Goal: Check status: Check status

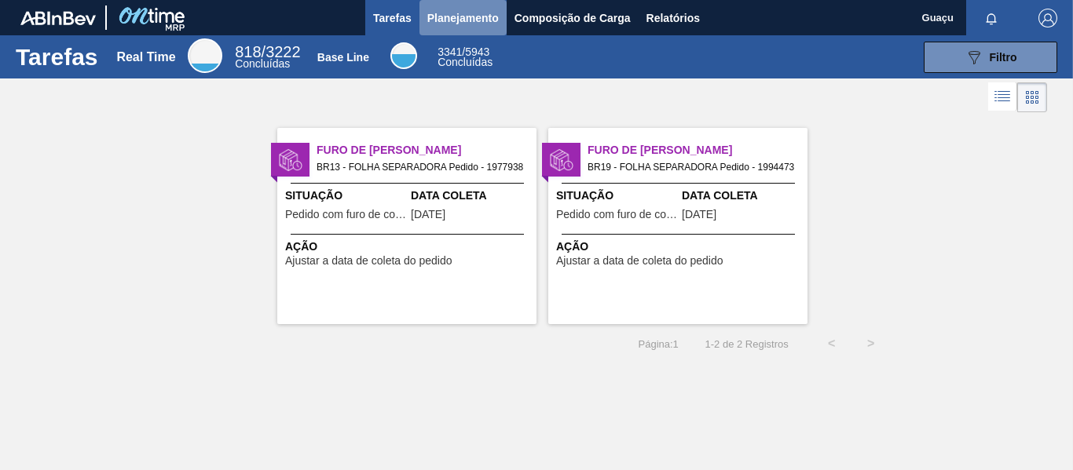
click at [476, 20] on span "Planejamento" at bounding box center [462, 18] width 71 height 19
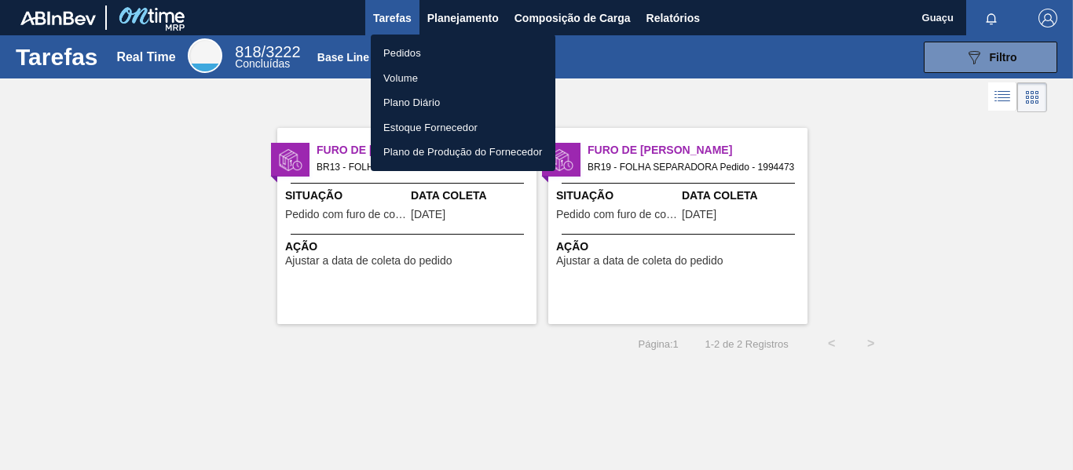
click at [426, 57] on li "Pedidos" at bounding box center [463, 53] width 185 height 25
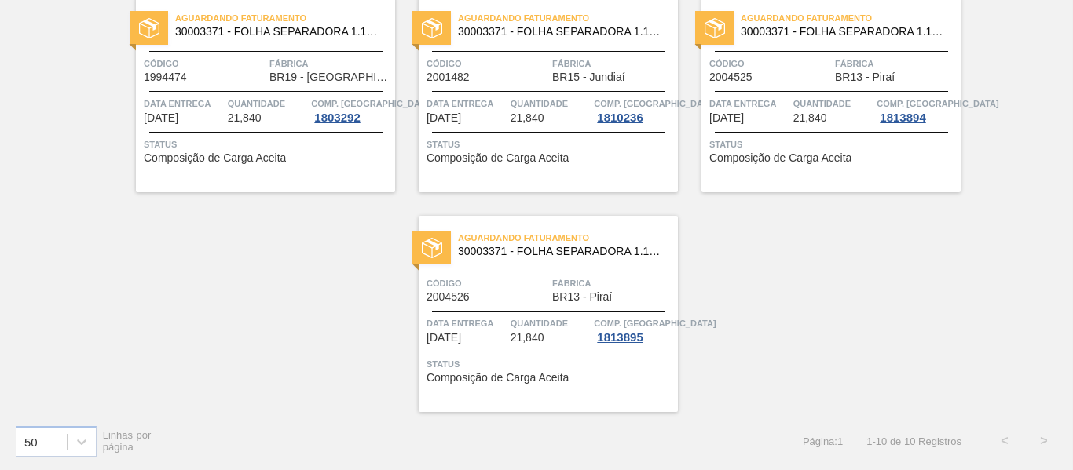
scroll to position [112, 0]
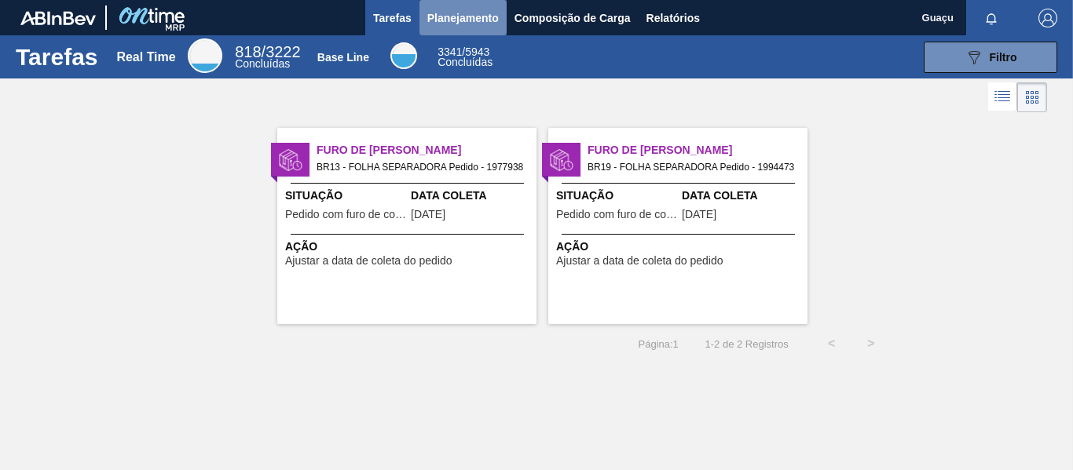
click at [446, 21] on span "Planejamento" at bounding box center [462, 18] width 71 height 19
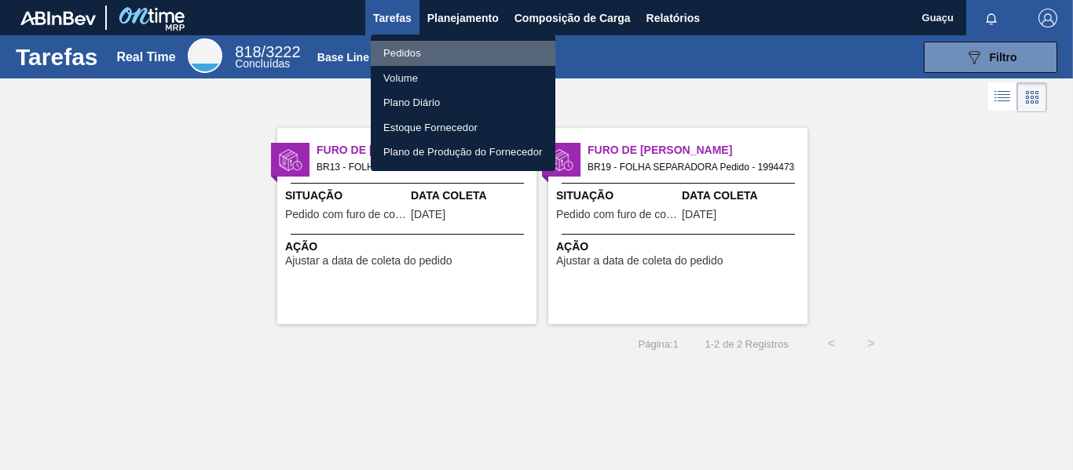
click at [408, 57] on li "Pedidos" at bounding box center [463, 53] width 185 height 25
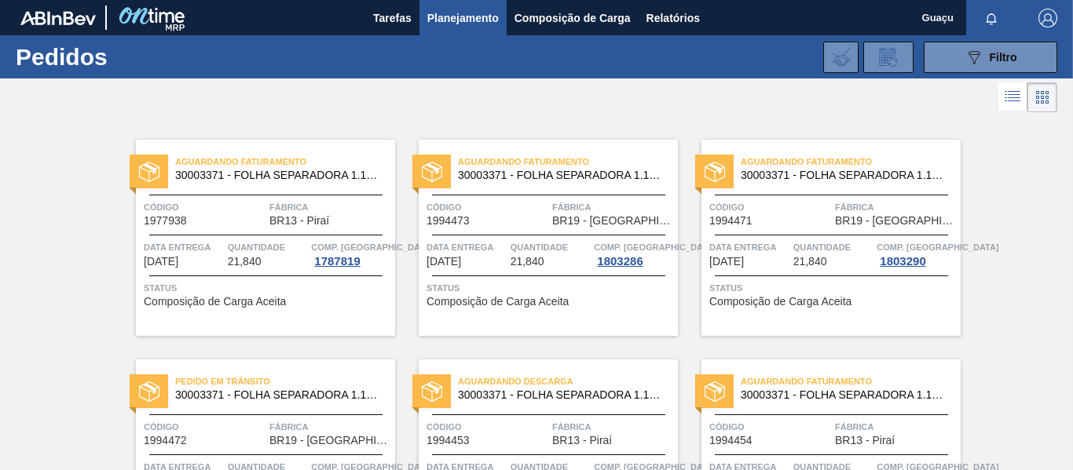
scroll to position [79, 0]
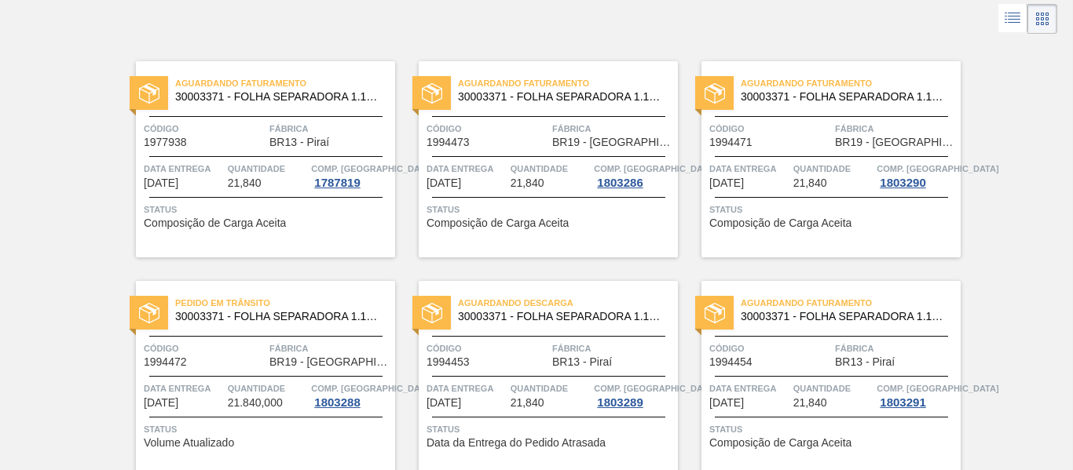
click at [592, 411] on div "Aguardando Descarga 30003371 - FOLHA SEPARADORA 1.175 mm x 980 mm; Código 19944…" at bounding box center [547, 379] width 259 height 196
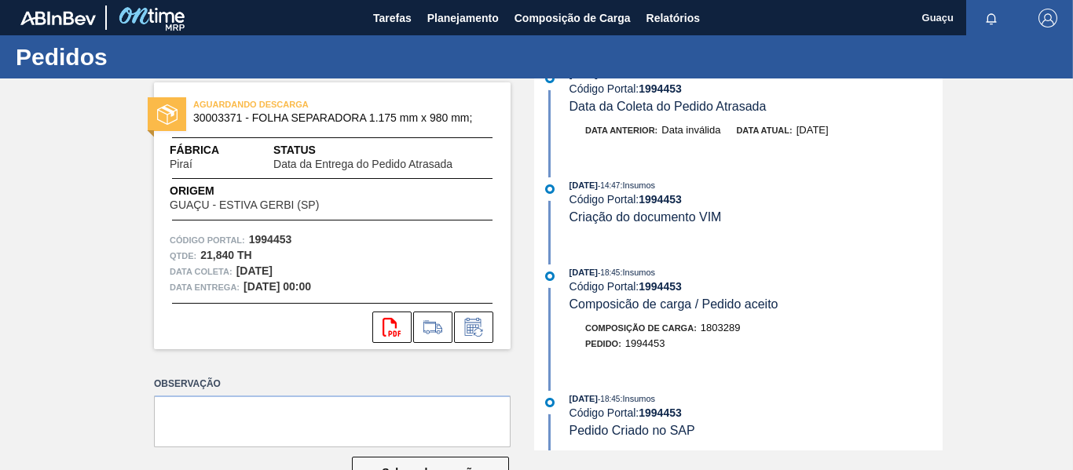
scroll to position [1021, 0]
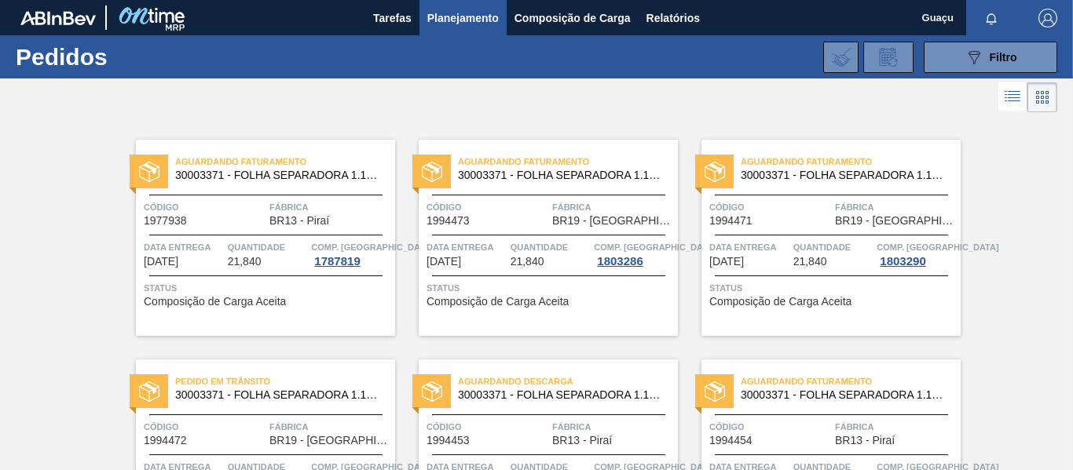
scroll to position [79, 0]
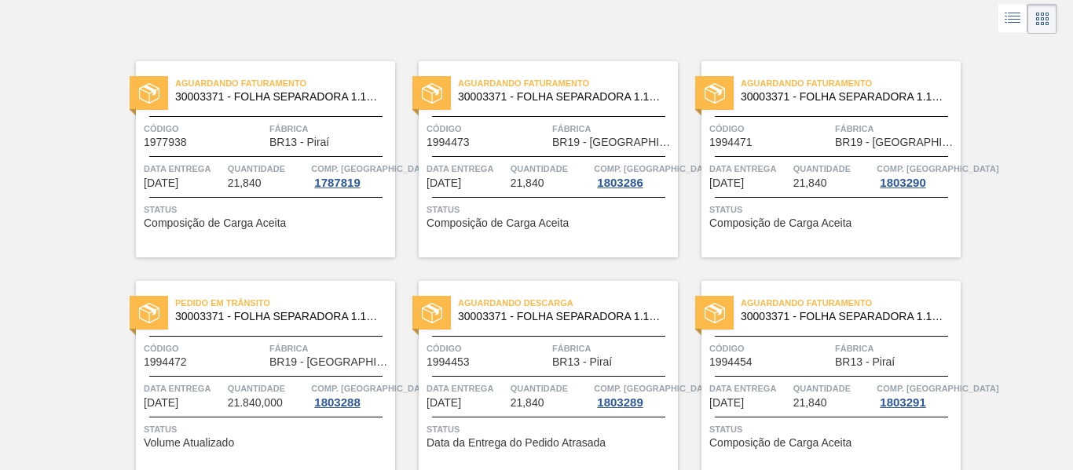
click at [550, 156] on div at bounding box center [548, 156] width 233 height 1
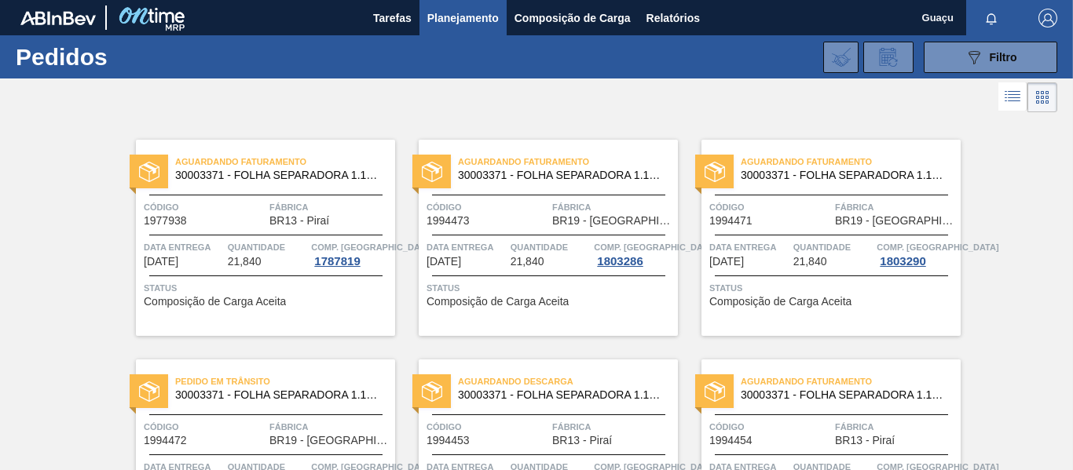
click at [818, 241] on span "Quantidade" at bounding box center [833, 247] width 80 height 16
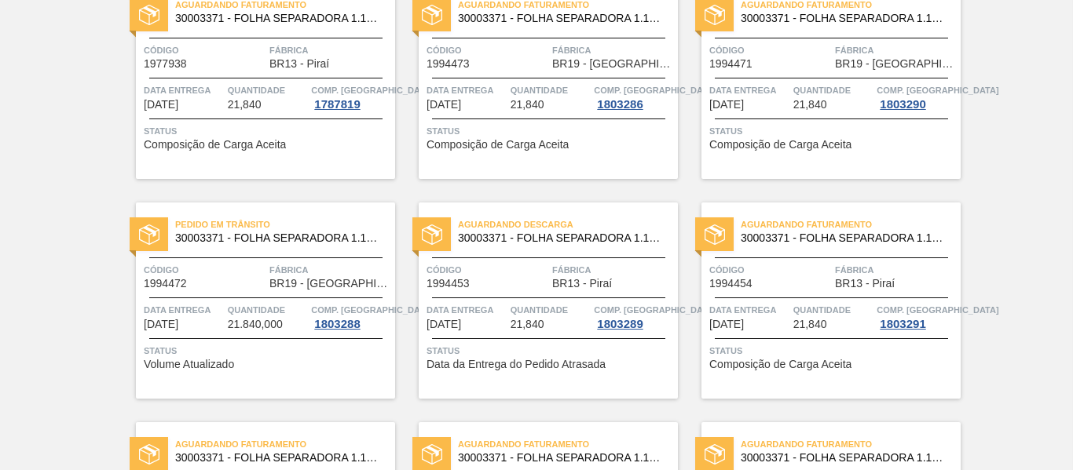
scroll to position [236, 0]
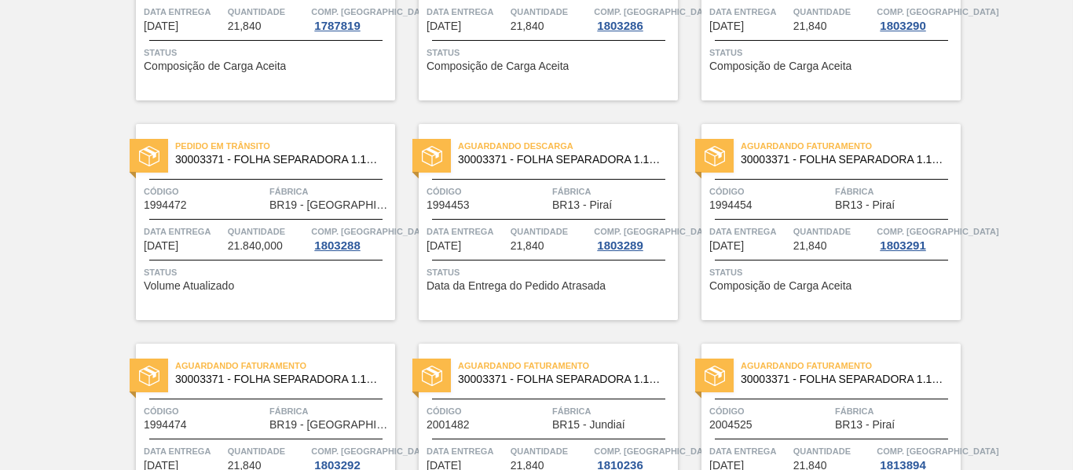
click at [299, 217] on div "Pedido em Trânsito 30003371 - FOLHA SEPARADORA 1.175 mm x 980 mm; Código 199447…" at bounding box center [265, 222] width 259 height 196
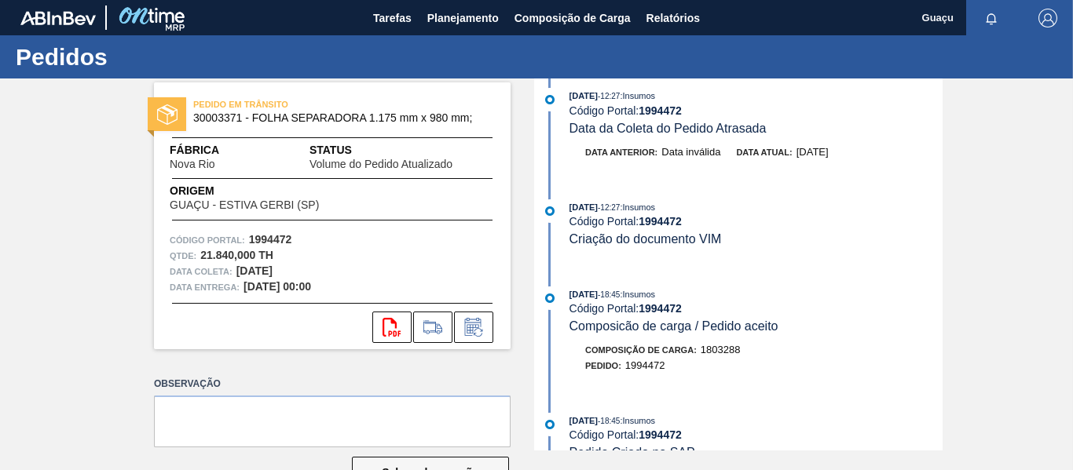
scroll to position [314, 0]
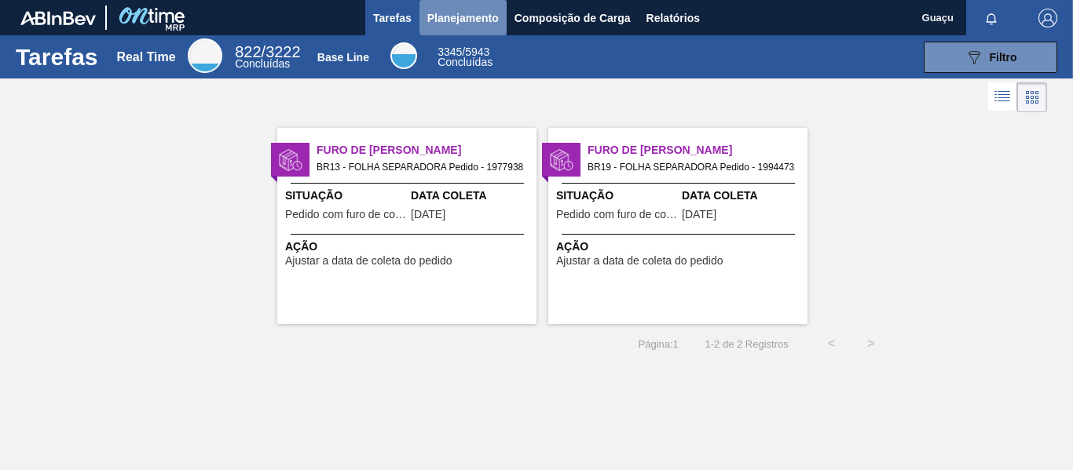
click at [454, 20] on span "Planejamento" at bounding box center [462, 18] width 71 height 19
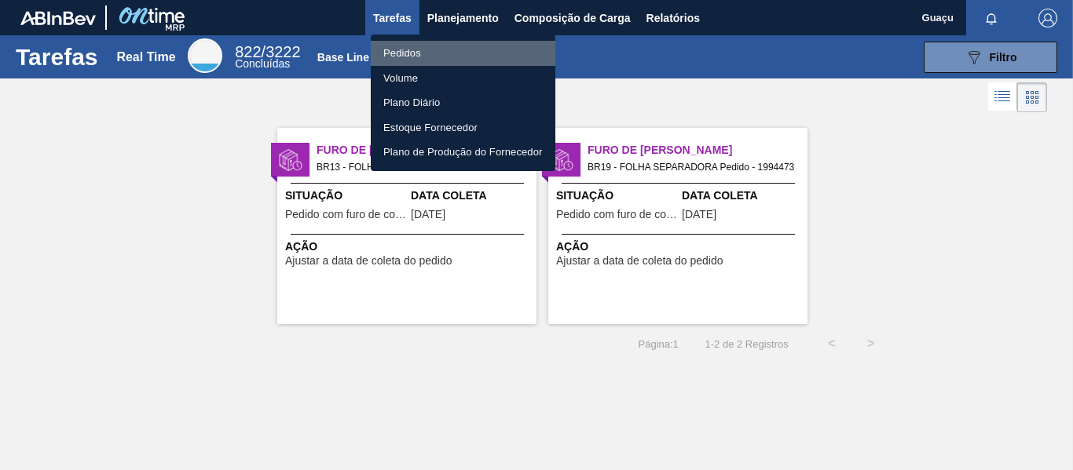
click at [437, 49] on li "Pedidos" at bounding box center [463, 53] width 185 height 25
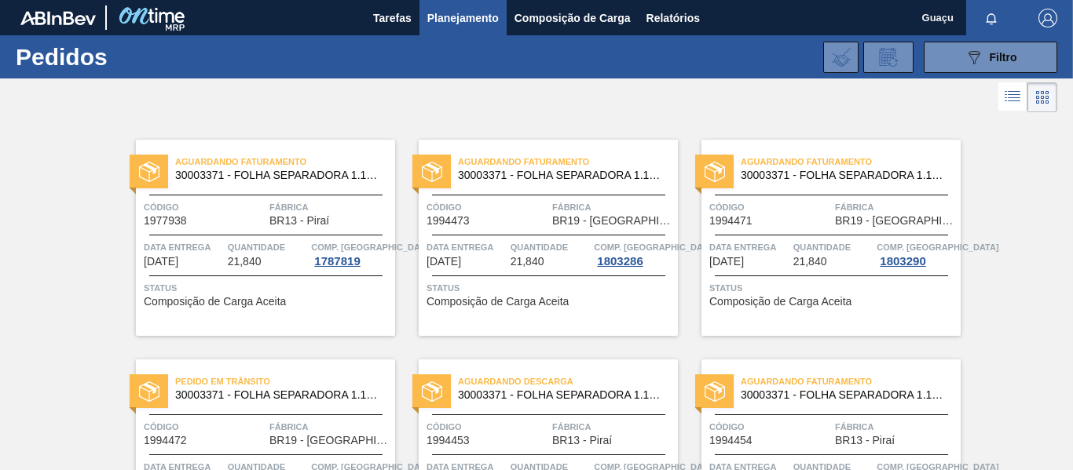
click at [527, 231] on div "Aguardando Faturamento 30003371 - FOLHA SEPARADORA 1.175 mm x 980 mm; Código 19…" at bounding box center [547, 238] width 259 height 196
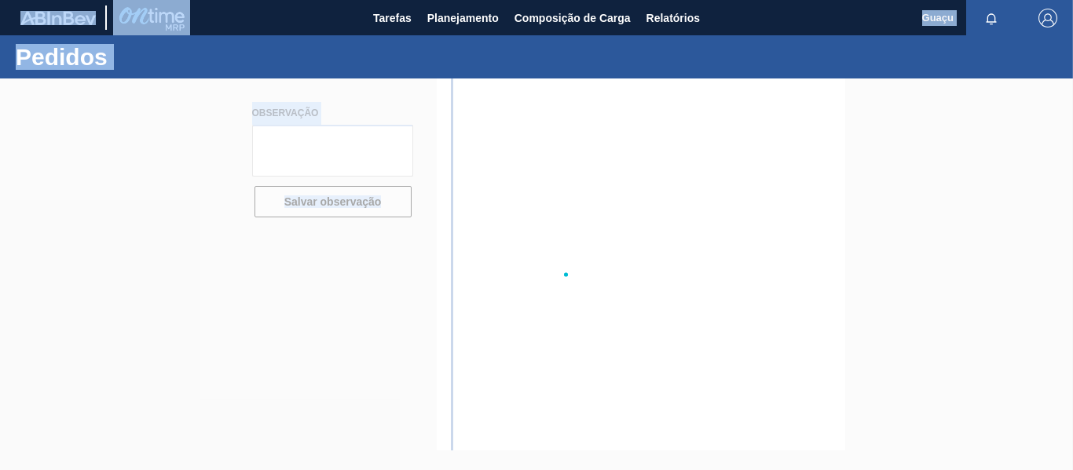
click at [527, 231] on div at bounding box center [536, 275] width 1073 height 392
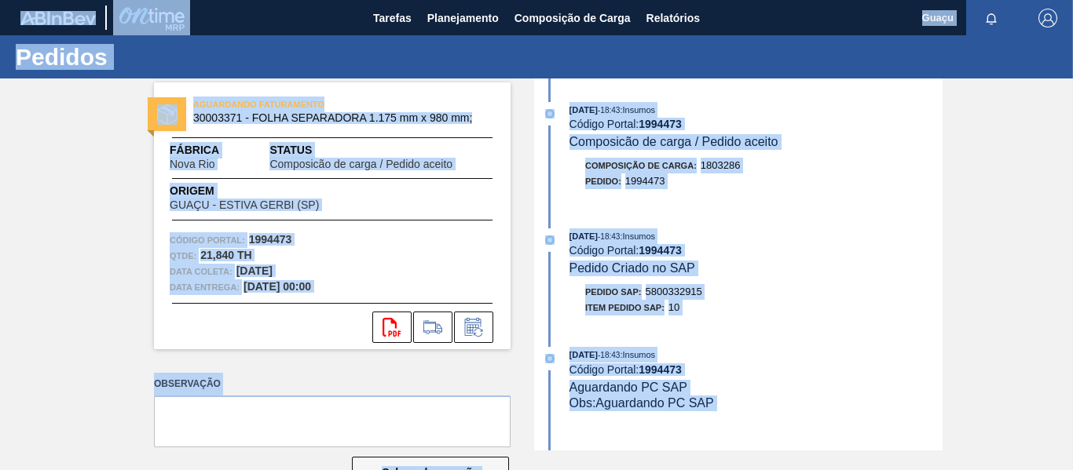
click at [800, 261] on div "[DATE] 18:43 : Insumos Código Portal: 1994473 Pedido Criado no SAP" at bounding box center [755, 252] width 373 height 48
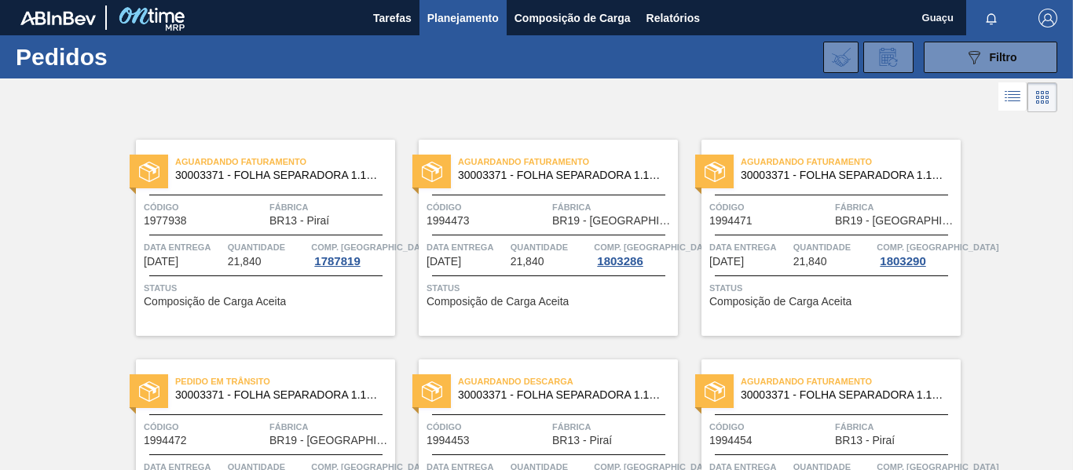
click at [814, 254] on span "Quantidade" at bounding box center [833, 247] width 80 height 16
